Goal: Find specific page/section: Find specific page/section

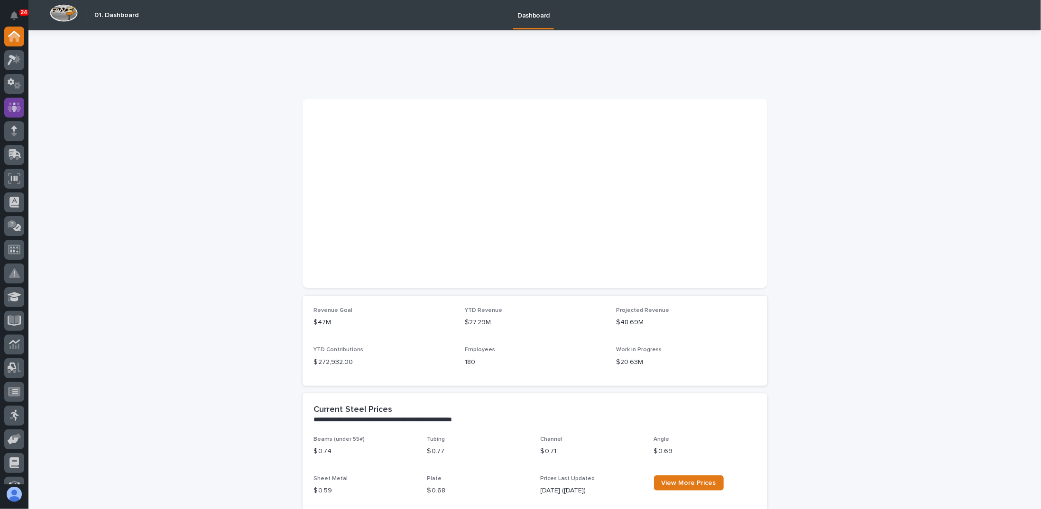
click at [18, 107] on icon at bounding box center [15, 106] width 14 height 9
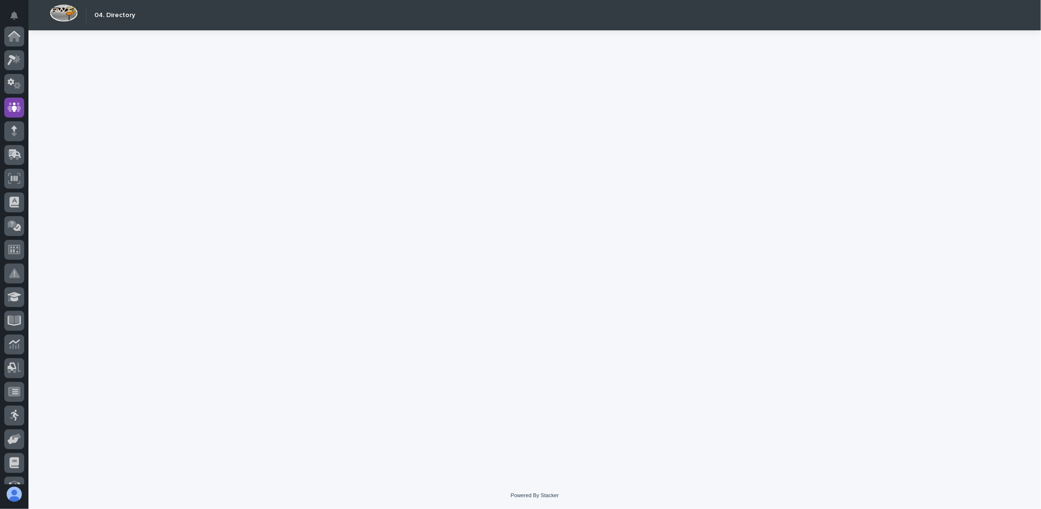
scroll to position [71, 0]
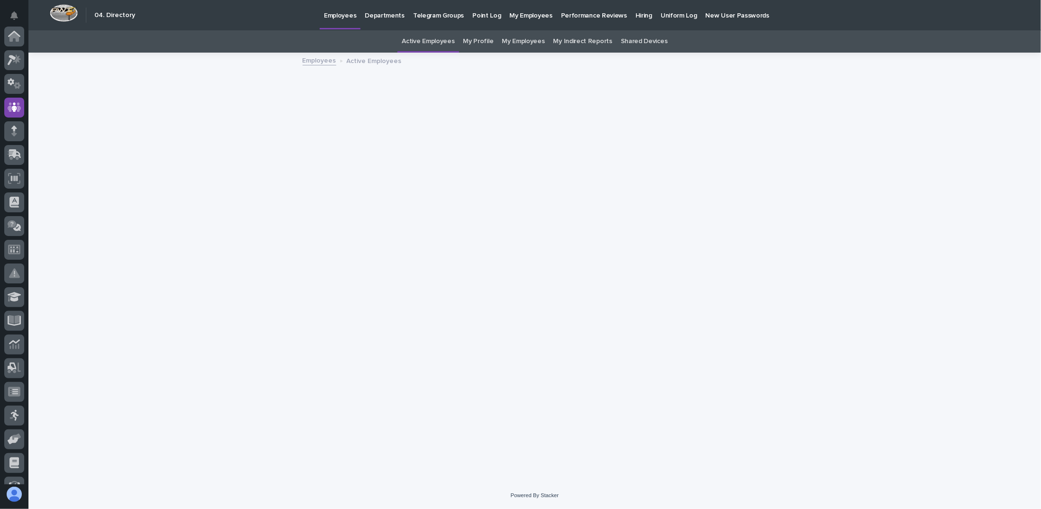
scroll to position [71, 0]
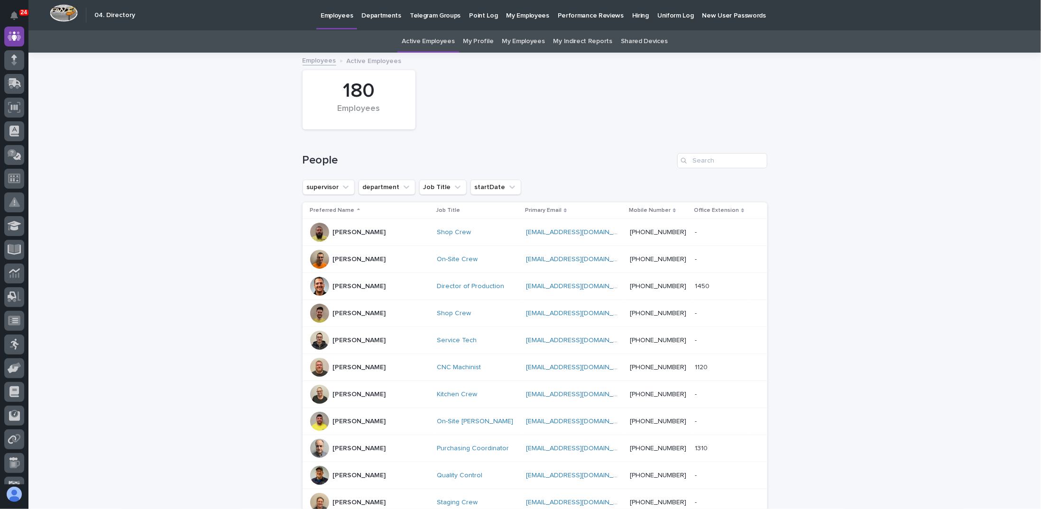
click at [372, 17] on p "Departments" at bounding box center [381, 10] width 40 height 20
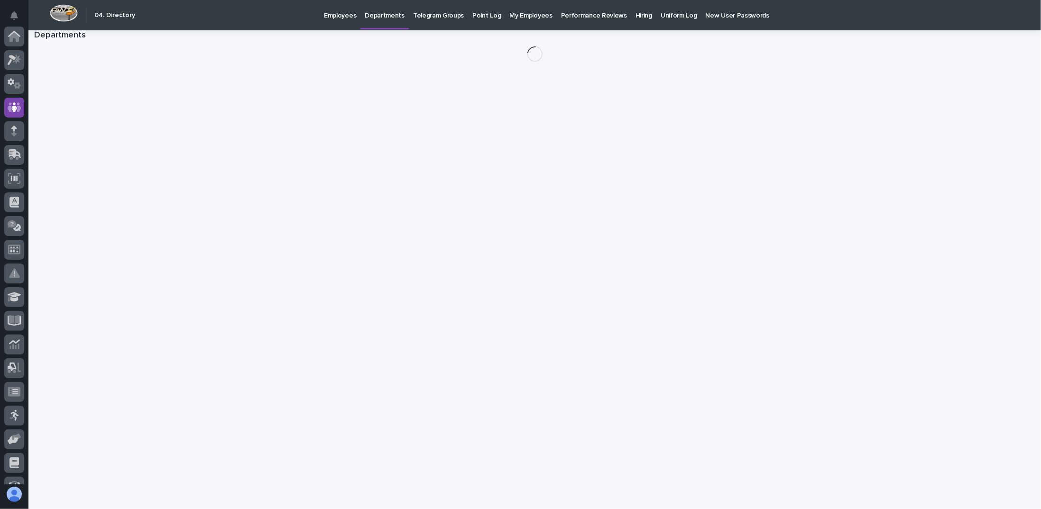
scroll to position [71, 0]
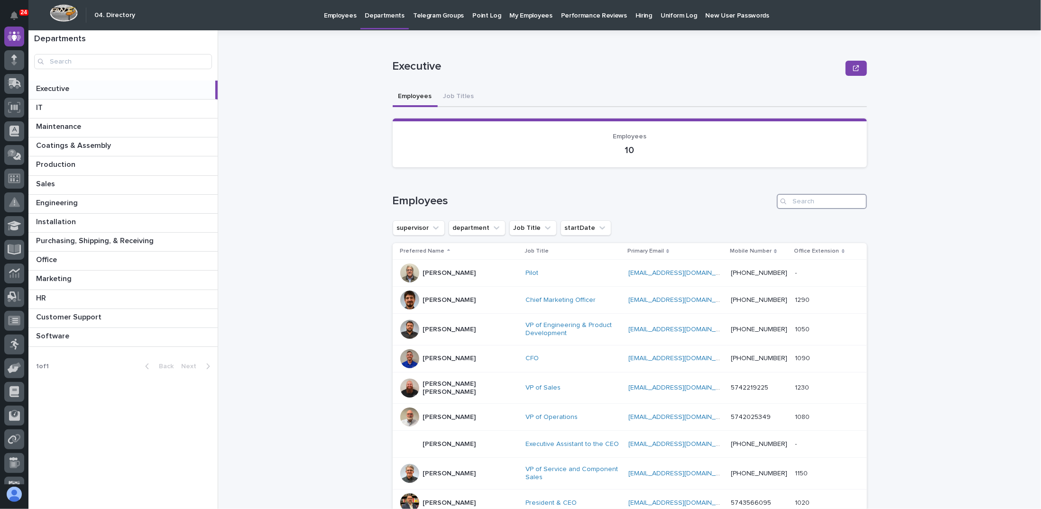
click at [805, 202] on input "Search" at bounding box center [822, 201] width 90 height 15
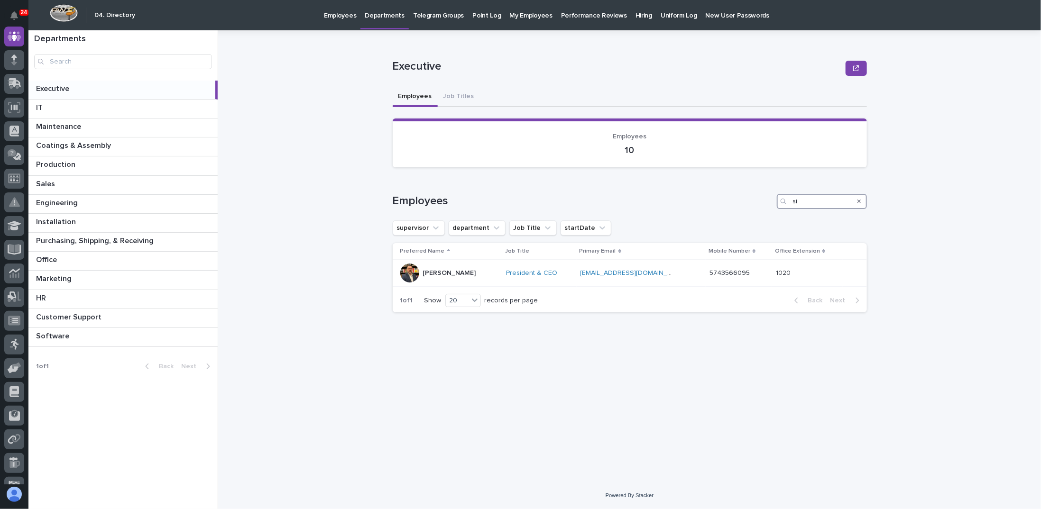
type input "s"
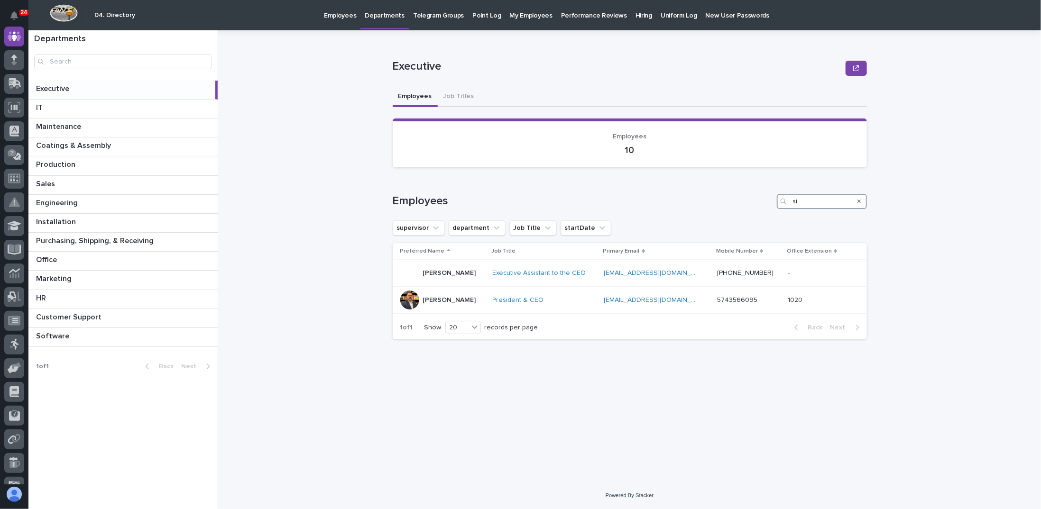
type input "s"
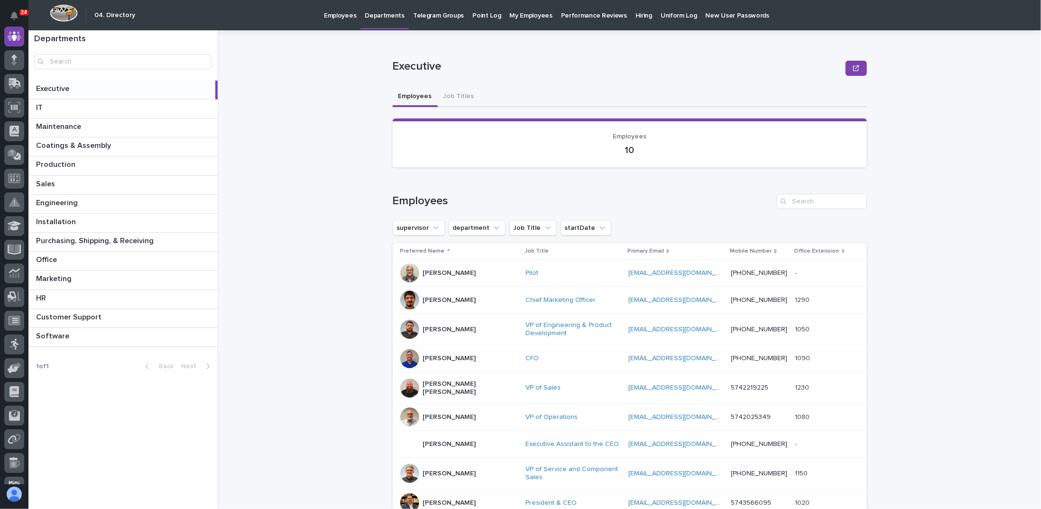
click at [352, 194] on div "Executive Executive Sorry, there was an error saving your record. Please try ag…" at bounding box center [636, 269] width 812 height 479
drag, startPoint x: 389, startPoint y: 201, endPoint x: 454, endPoint y: 202, distance: 64.5
click at [454, 202] on h1 "Employees" at bounding box center [583, 201] width 380 height 14
click at [455, 194] on div "Employees" at bounding box center [630, 201] width 474 height 15
click at [443, 200] on h1 "Employees" at bounding box center [583, 201] width 380 height 14
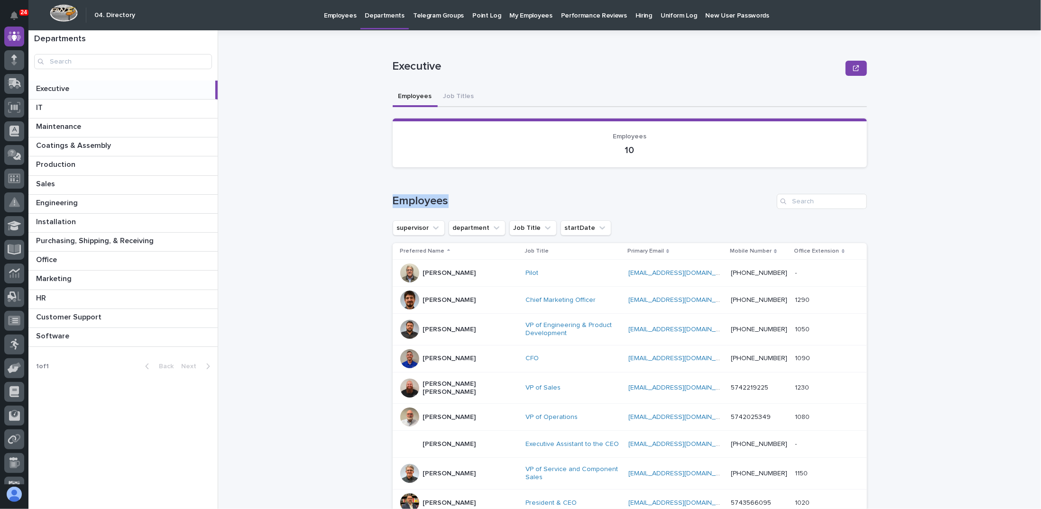
drag, startPoint x: 392, startPoint y: 199, endPoint x: 444, endPoint y: 195, distance: 52.8
click at [444, 195] on h1 "Employees" at bounding box center [583, 201] width 380 height 14
click at [444, 198] on h1 "Employees" at bounding box center [583, 201] width 380 height 14
click at [450, 99] on button "Job Titles" at bounding box center [459, 97] width 42 height 20
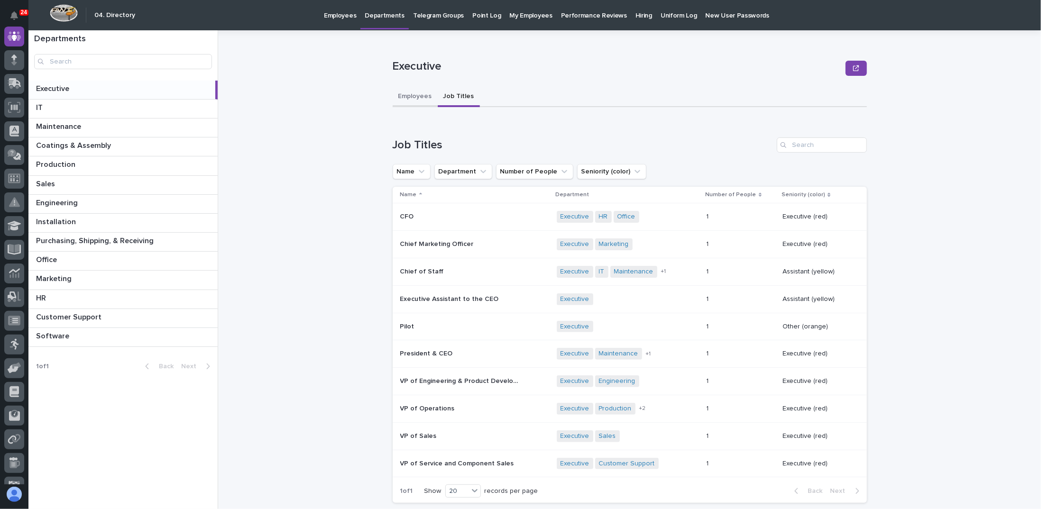
click at [407, 93] on button "Employees" at bounding box center [415, 97] width 45 height 20
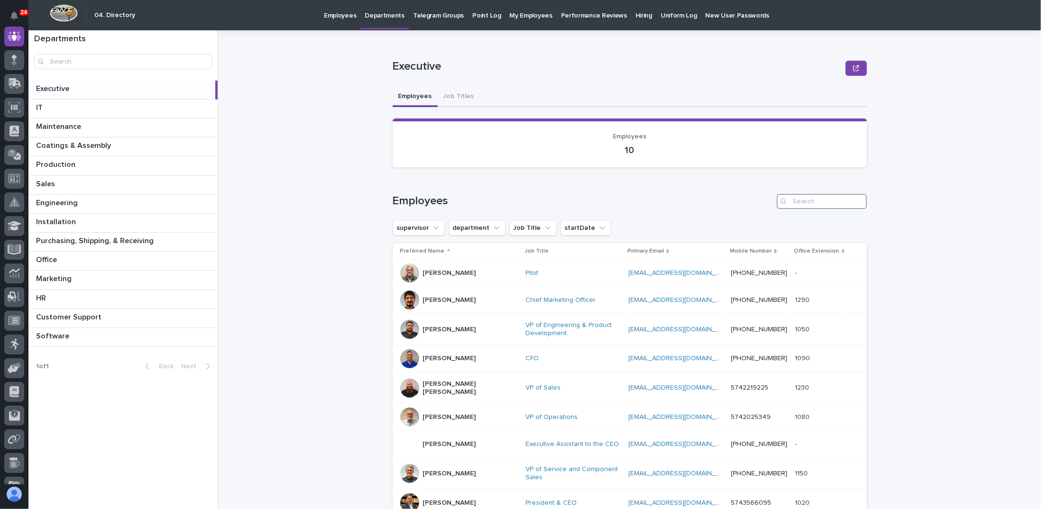
click at [810, 200] on input "Search" at bounding box center [822, 201] width 90 height 15
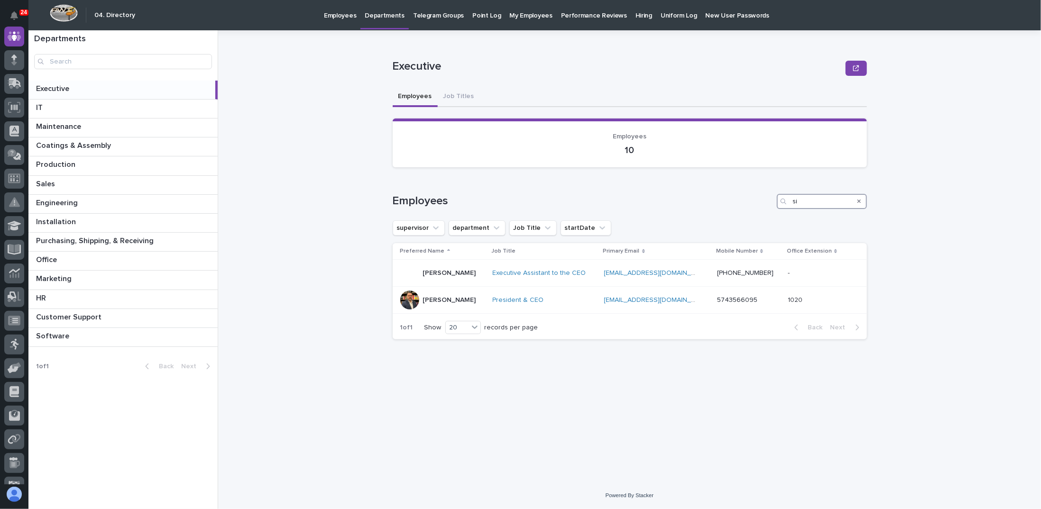
type input "s"
